Goal: Complete application form: Complete application form

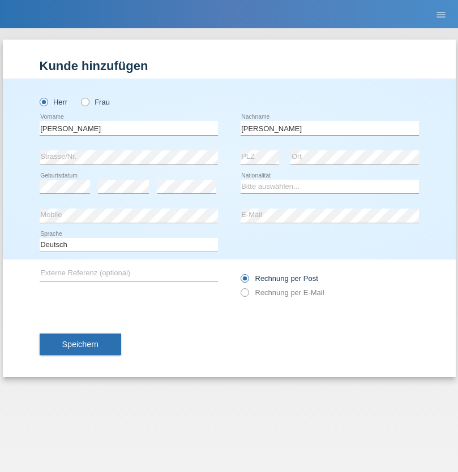
type input "O’reilly"
select select "CH"
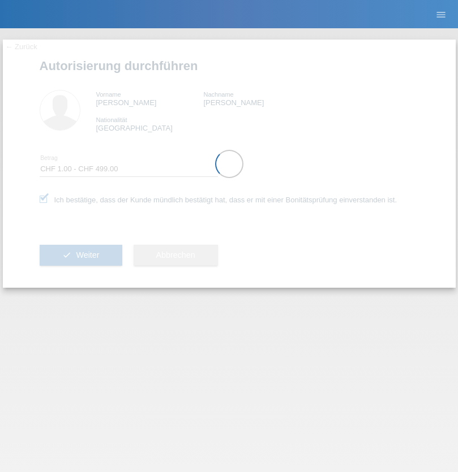
select select "1"
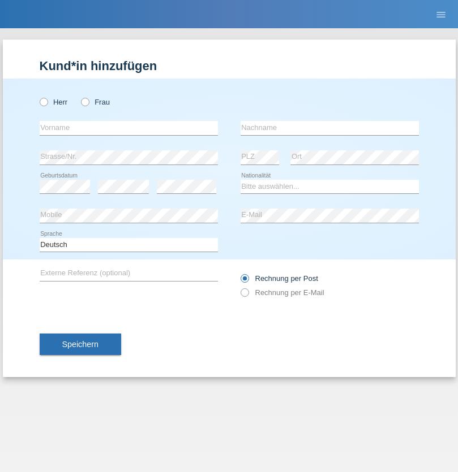
radio input "true"
click at [128, 128] on input "text" at bounding box center [129, 128] width 178 height 14
type input "Jakulan"
click at [329, 128] on input "text" at bounding box center [329, 128] width 178 height 14
type input "Seenivasagam"
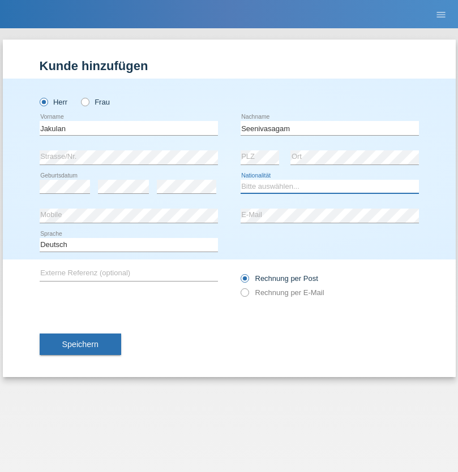
select select "LK"
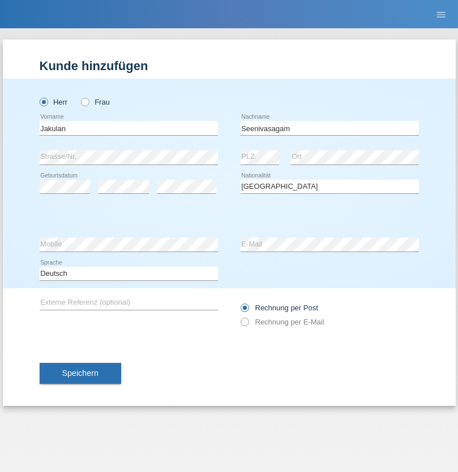
select select "C"
select select "03"
select select "08"
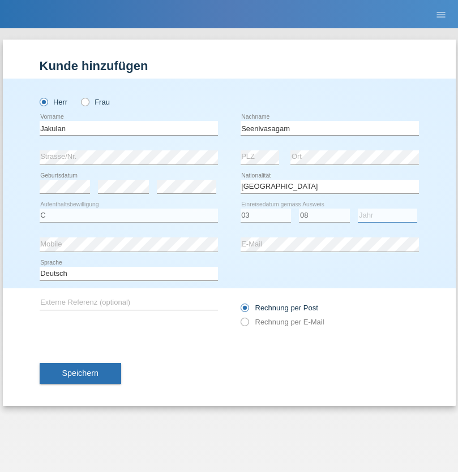
select select "2009"
select select "en"
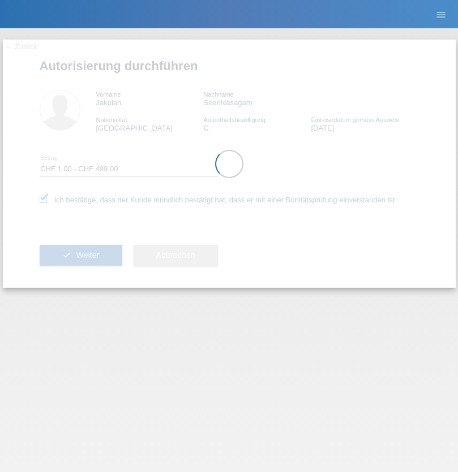
select select "1"
